Goal: Find specific page/section: Find specific page/section

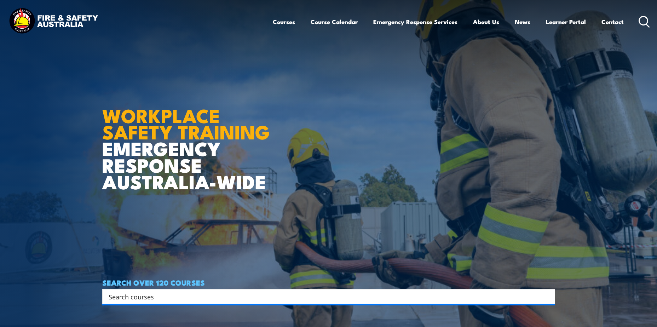
click at [643, 24] on icon at bounding box center [644, 22] width 11 height 12
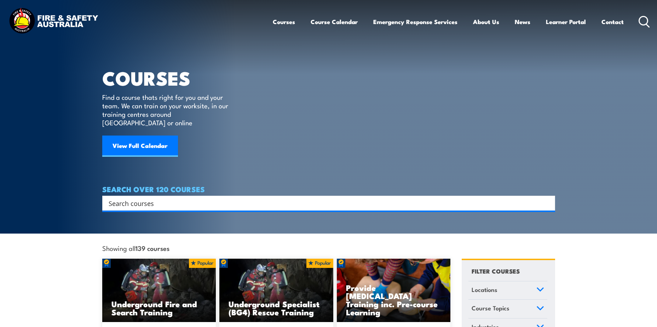
click at [160, 198] on input "Search input" at bounding box center [324, 203] width 431 height 11
type input "vest"
